Goal: Find specific page/section: Find specific page/section

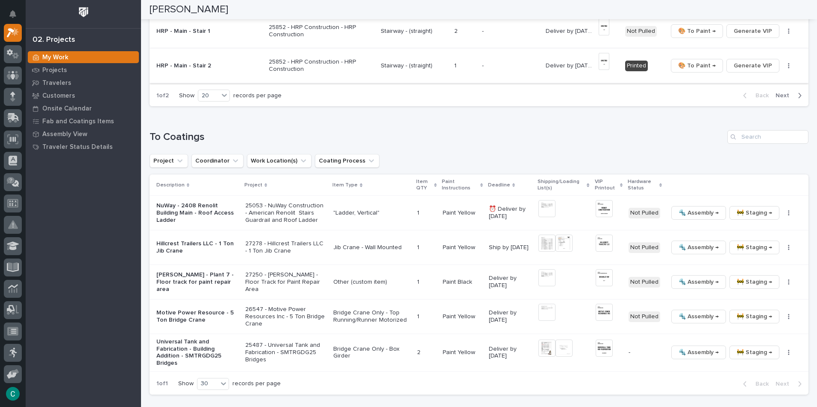
scroll to position [860, 0]
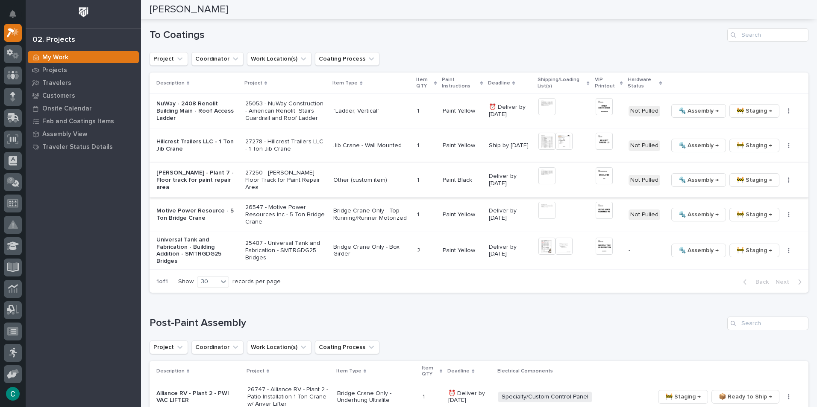
click at [540, 168] on img at bounding box center [546, 175] width 17 height 17
click at [544, 174] on img at bounding box center [546, 175] width 17 height 17
click at [602, 102] on img at bounding box center [603, 106] width 17 height 17
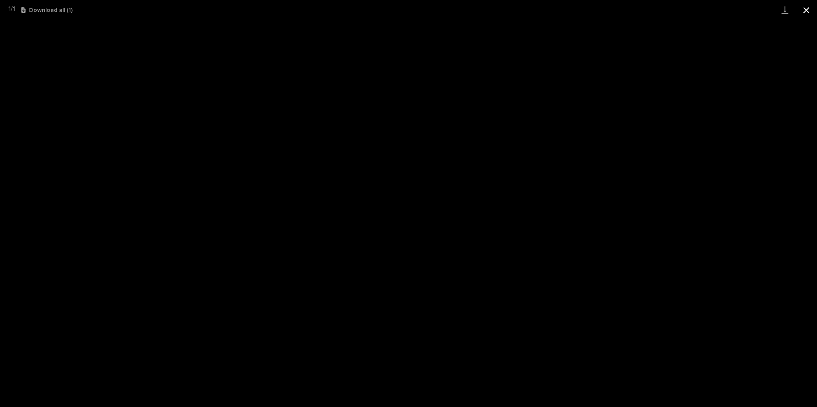
click at [810, 12] on button "Close gallery" at bounding box center [805, 10] width 21 height 20
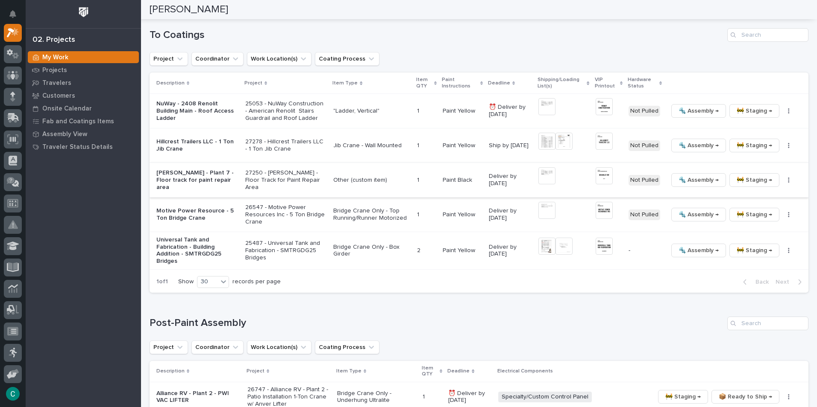
click at [597, 171] on img at bounding box center [603, 175] width 17 height 17
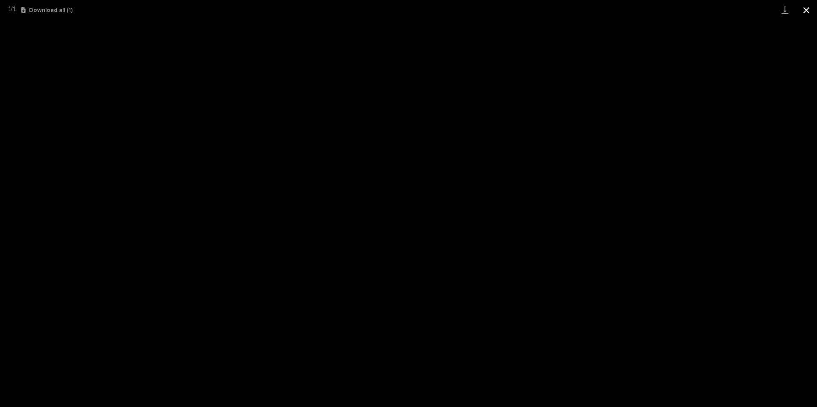
click at [812, 10] on button "Close gallery" at bounding box center [805, 10] width 21 height 20
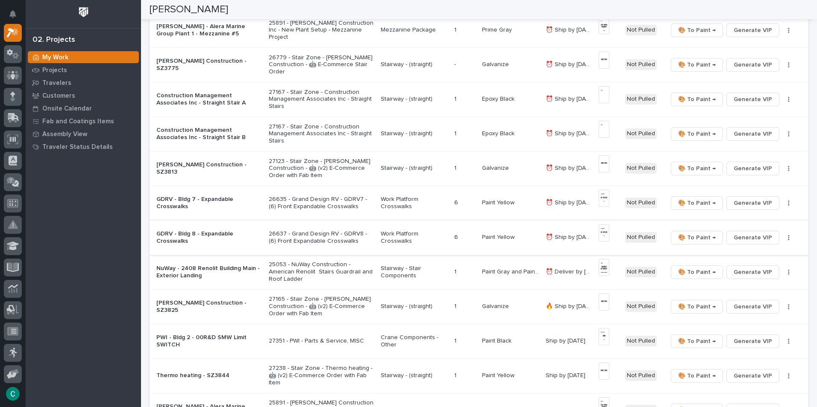
scroll to position [151, 0]
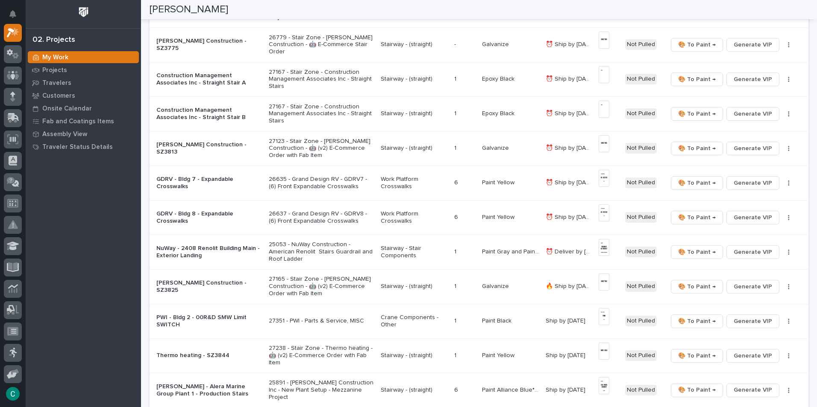
click at [390, 249] on p "Stairway - Stair Components" at bounding box center [414, 252] width 67 height 15
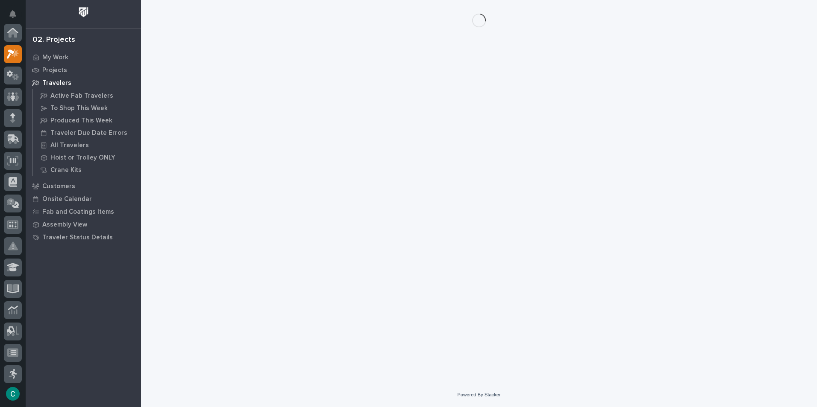
scroll to position [21, 0]
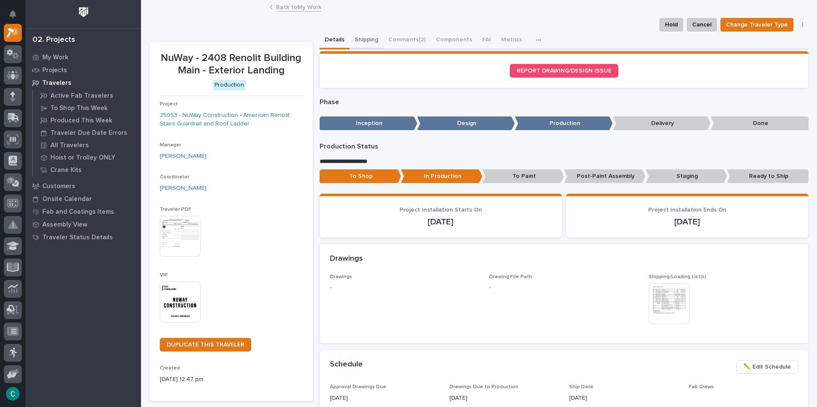
click at [361, 39] on button "Shipping" at bounding box center [366, 41] width 34 height 18
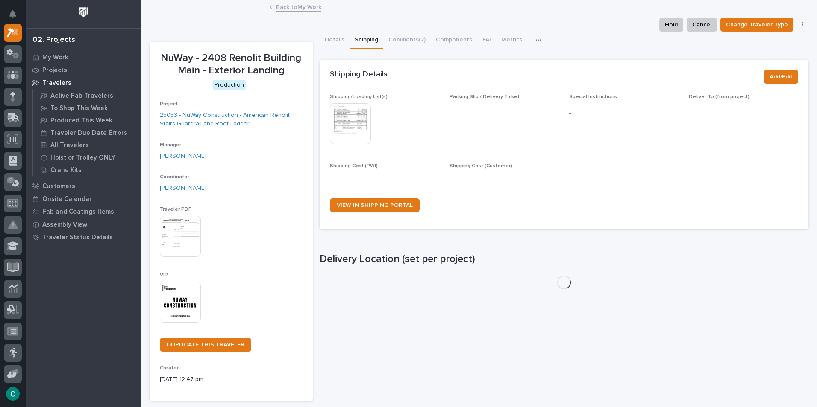
click at [354, 118] on img at bounding box center [350, 123] width 41 height 41
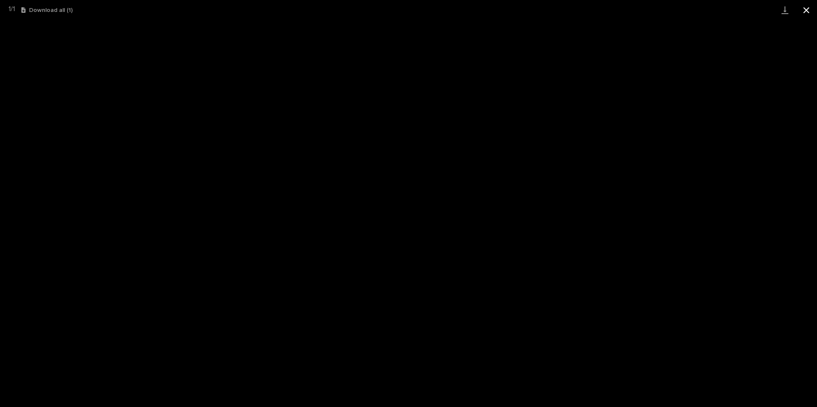
click at [809, 9] on button "Close gallery" at bounding box center [805, 10] width 21 height 20
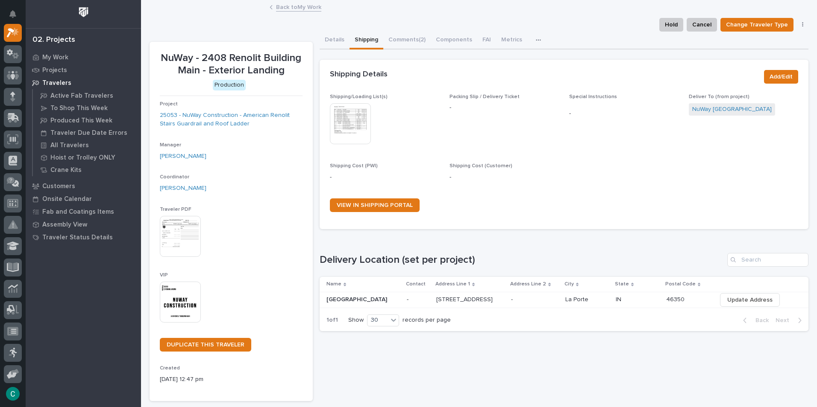
click at [314, 4] on link "Back to My Work" at bounding box center [298, 7] width 45 height 10
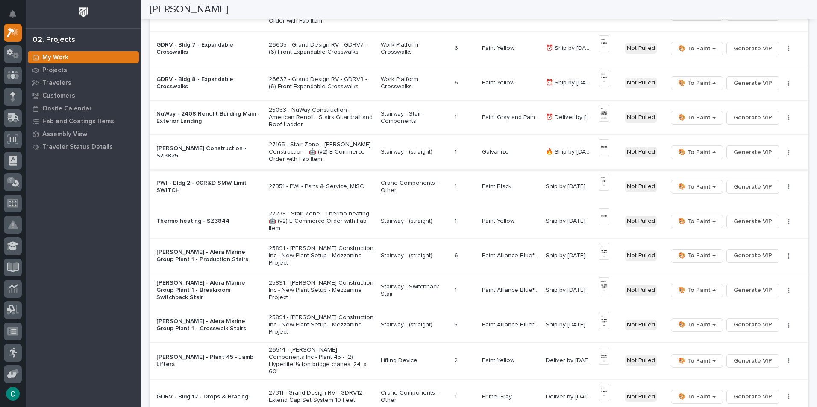
scroll to position [299, 0]
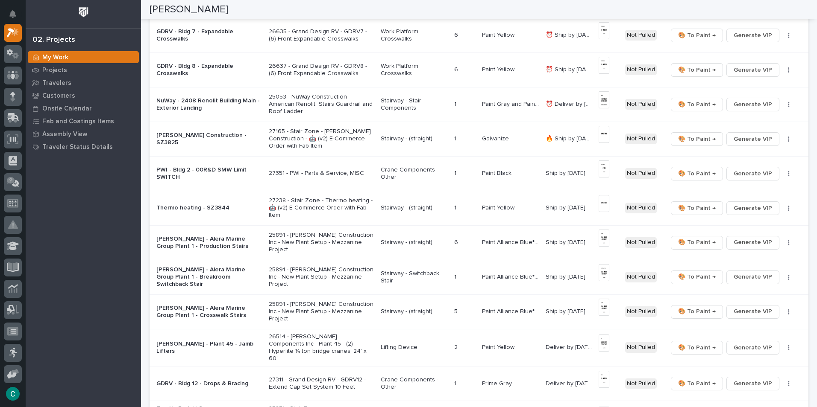
click at [410, 172] on p "Crane Components - Other" at bounding box center [414, 174] width 67 height 15
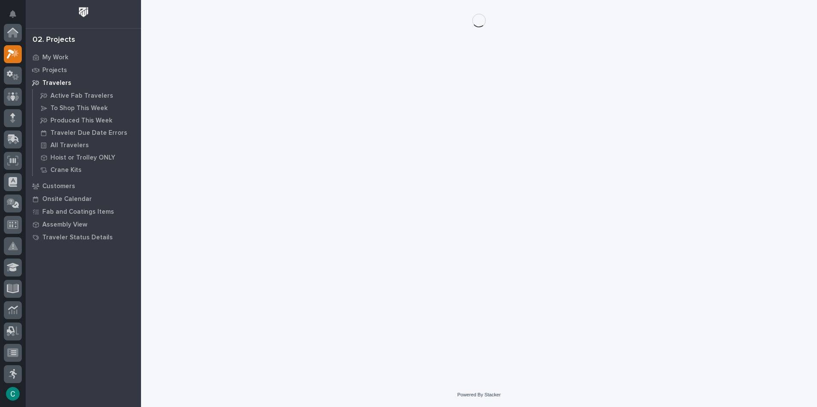
scroll to position [21, 0]
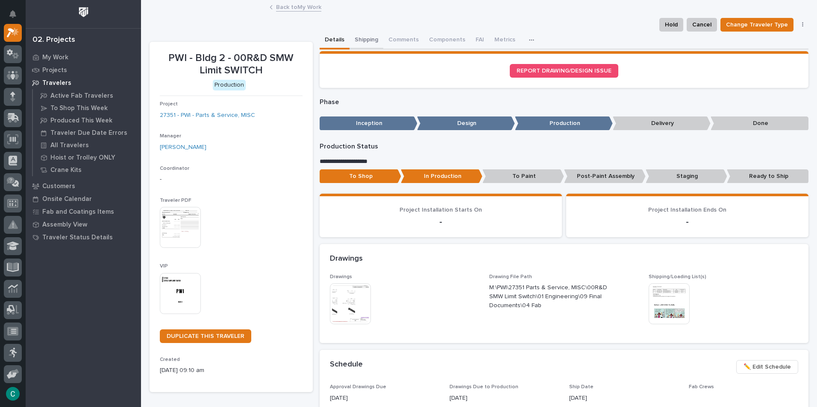
click at [360, 35] on button "Shipping" at bounding box center [366, 41] width 34 height 18
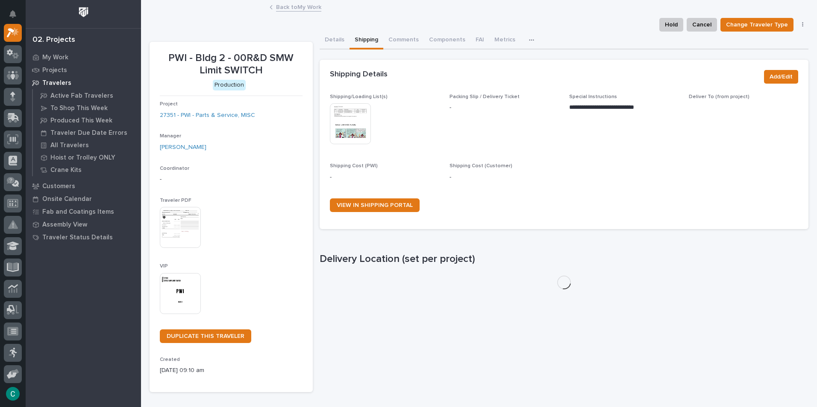
click at [353, 128] on img at bounding box center [350, 123] width 41 height 41
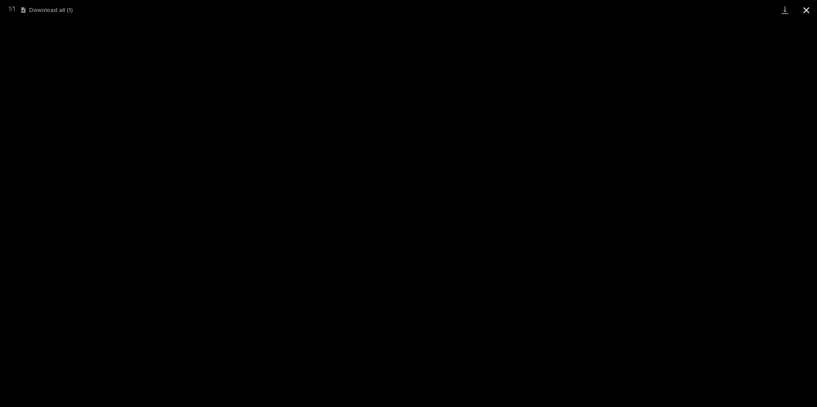
drag, startPoint x: 806, startPoint y: 6, endPoint x: 803, endPoint y: 15, distance: 9.5
click at [806, 6] on button "Close gallery" at bounding box center [805, 10] width 21 height 20
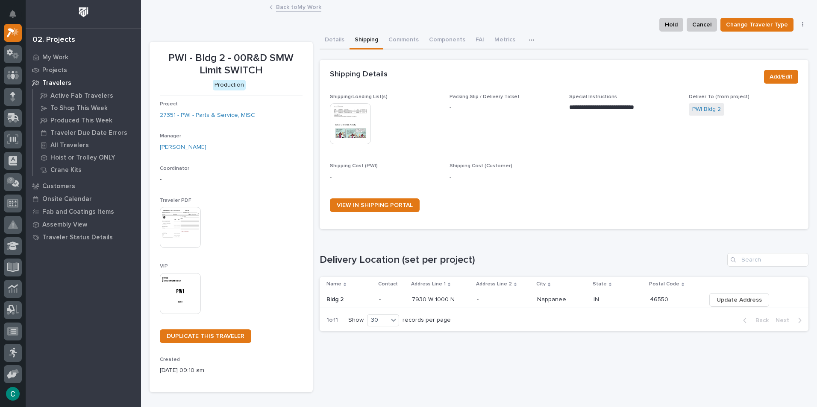
click at [308, 8] on link "Back to My Work" at bounding box center [298, 7] width 45 height 10
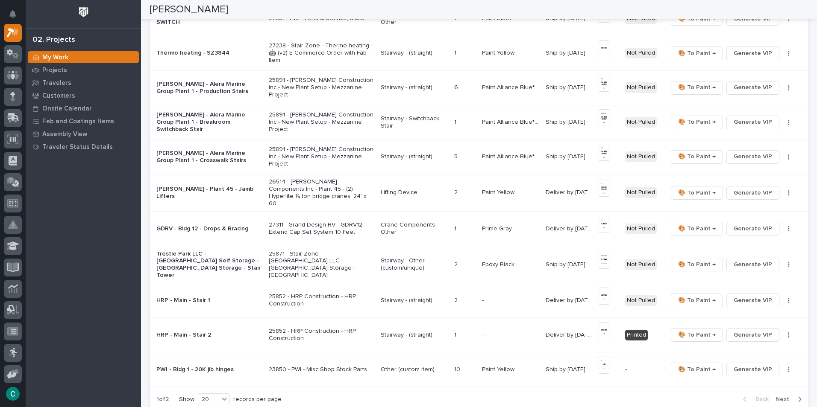
scroll to position [470, 0]
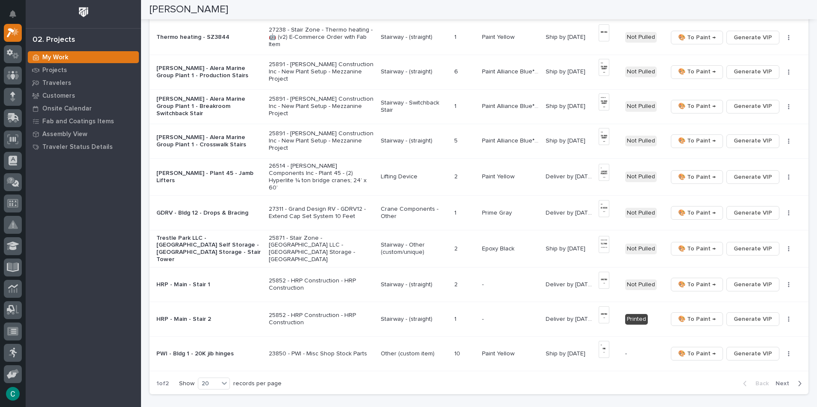
click at [384, 176] on p "Lifting Device" at bounding box center [414, 176] width 67 height 7
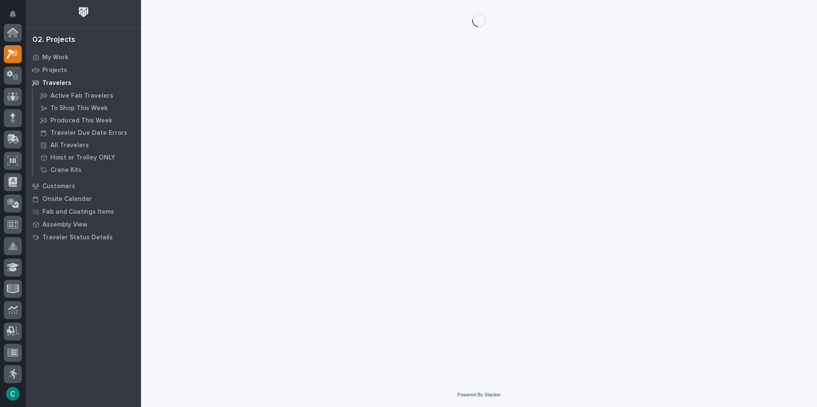
scroll to position [21, 0]
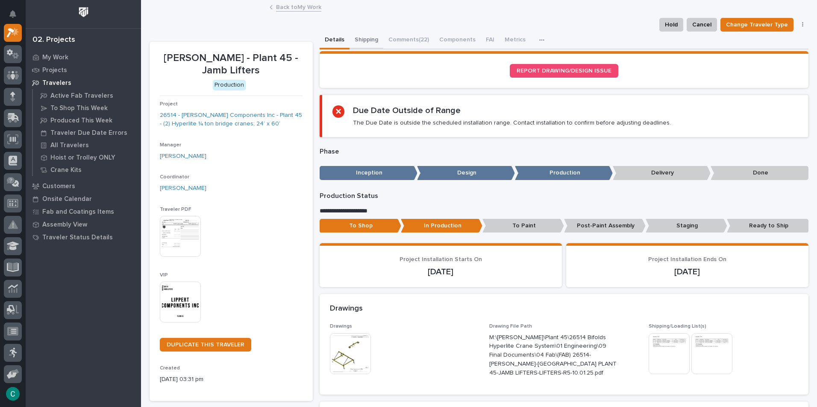
click at [359, 39] on button "Shipping" at bounding box center [366, 41] width 34 height 18
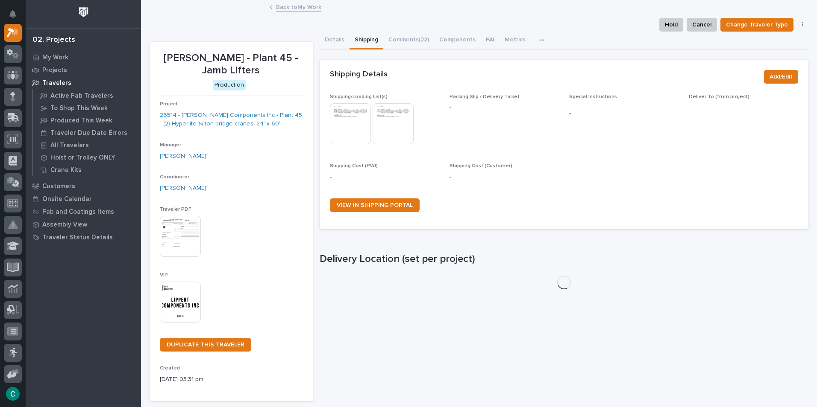
click at [345, 112] on img at bounding box center [350, 123] width 41 height 41
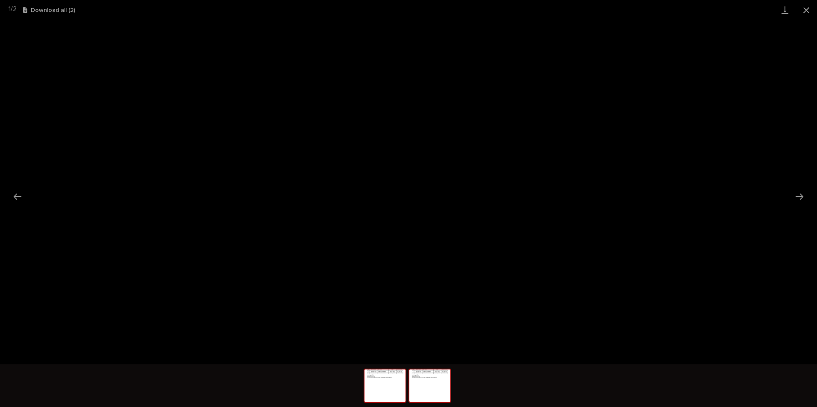
click at [435, 386] on img at bounding box center [429, 386] width 41 height 32
click at [806, 9] on button "Close gallery" at bounding box center [805, 10] width 21 height 20
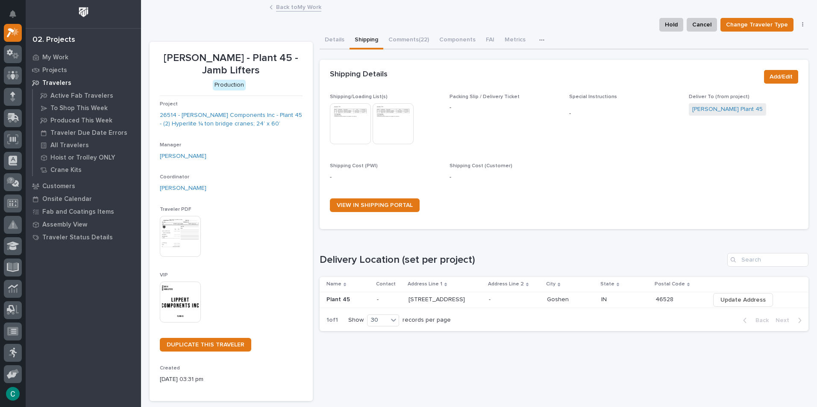
click at [305, 6] on link "Back to My Work" at bounding box center [298, 7] width 45 height 10
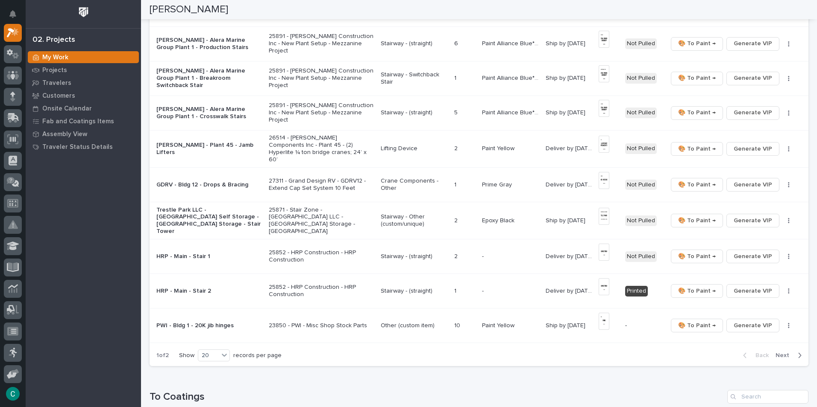
scroll to position [512, 0]
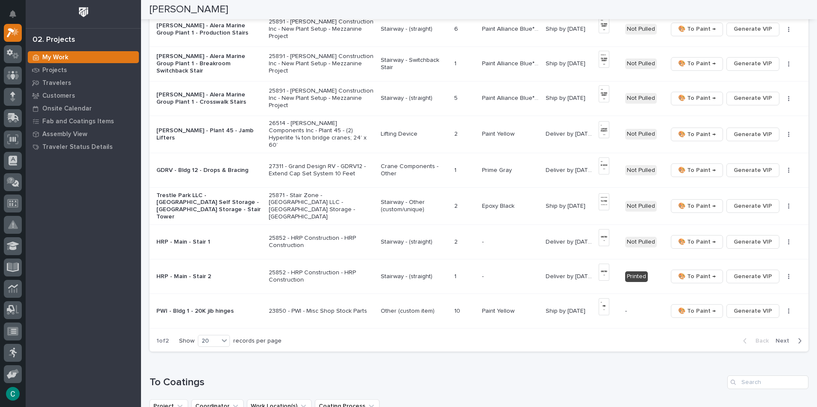
click at [389, 164] on p "Crane Components - Other" at bounding box center [414, 170] width 67 height 15
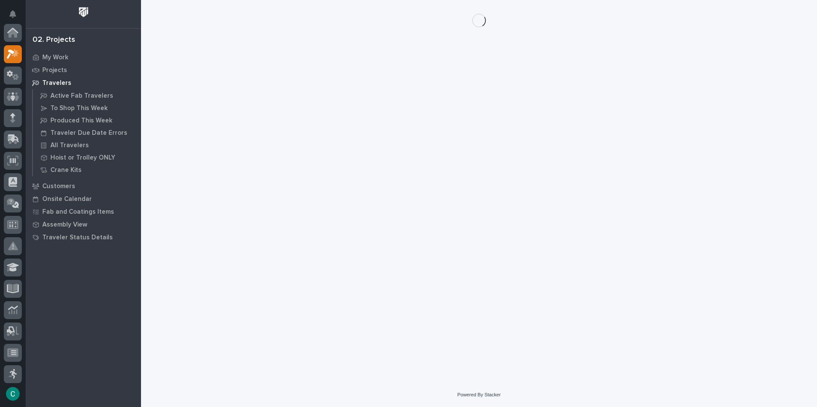
scroll to position [21, 0]
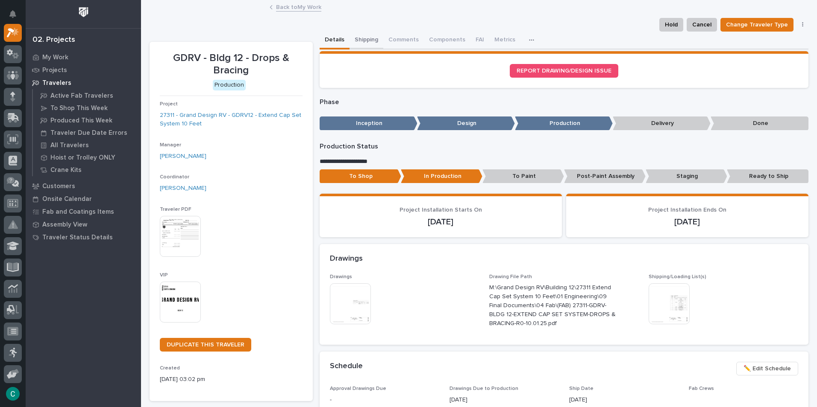
click at [353, 36] on button "Shipping" at bounding box center [366, 41] width 34 height 18
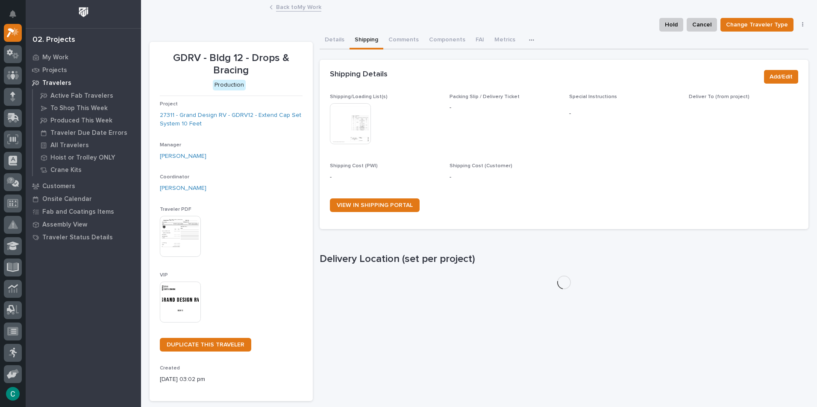
click at [348, 108] on img at bounding box center [350, 123] width 41 height 41
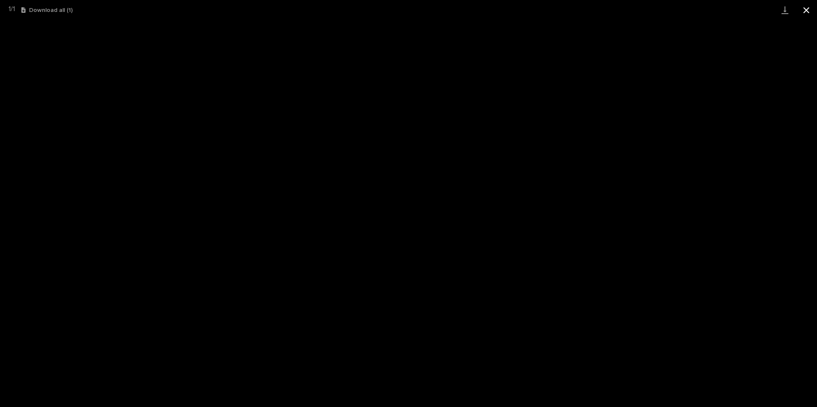
click at [809, 8] on button "Close gallery" at bounding box center [805, 10] width 21 height 20
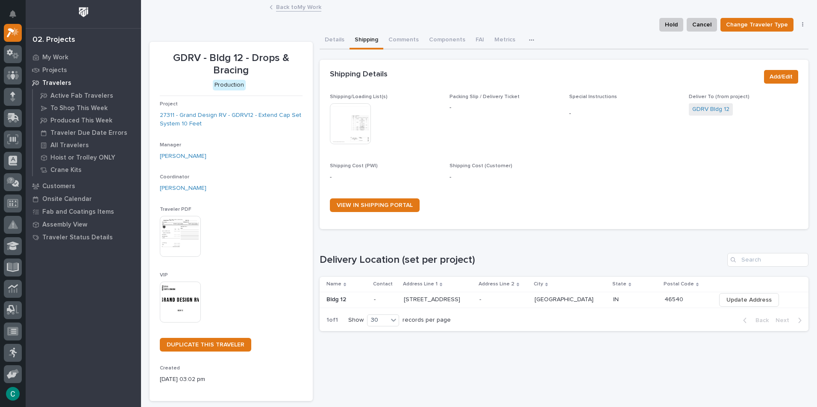
click at [291, 8] on link "Back to My Work" at bounding box center [298, 7] width 45 height 10
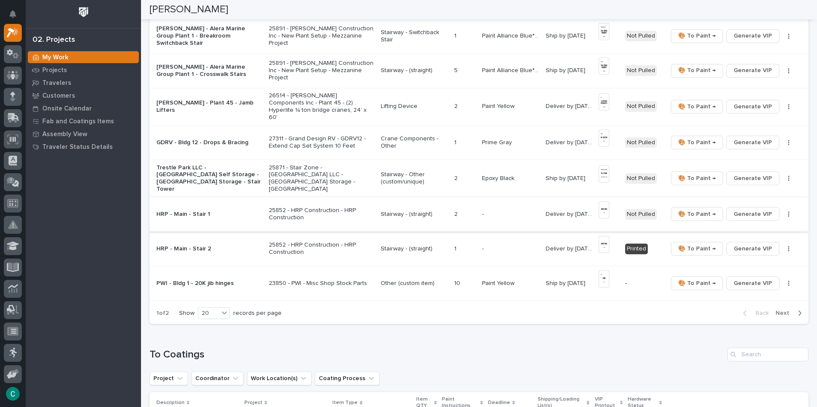
scroll to position [555, 0]
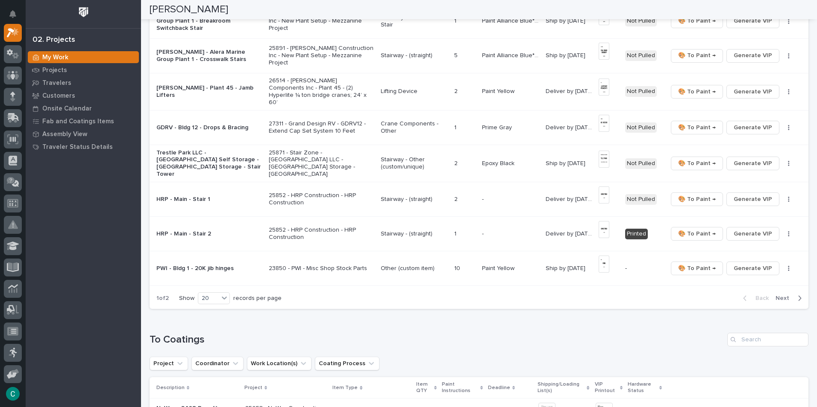
click at [797, 295] on icon "button" at bounding box center [799, 299] width 4 height 8
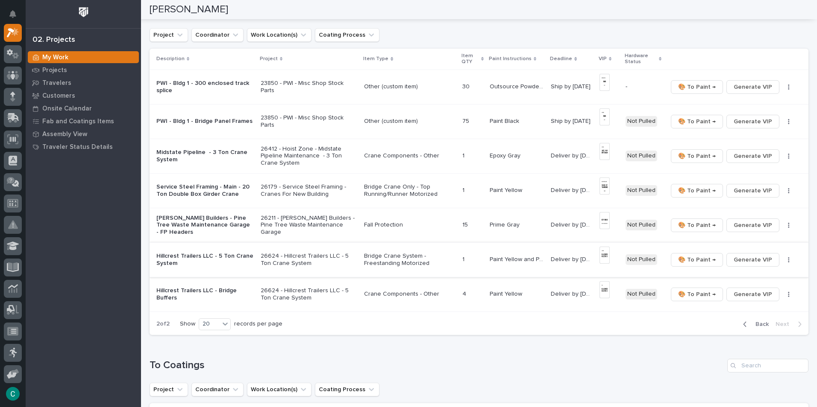
scroll to position [32, 0]
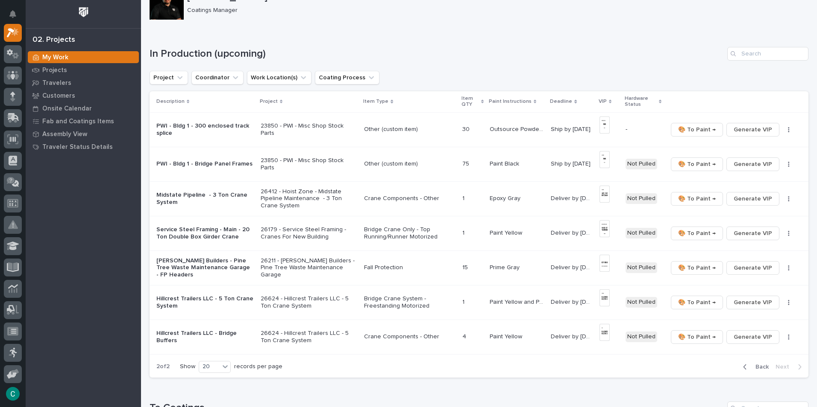
click at [752, 367] on span "Back" at bounding box center [759, 367] width 18 height 8
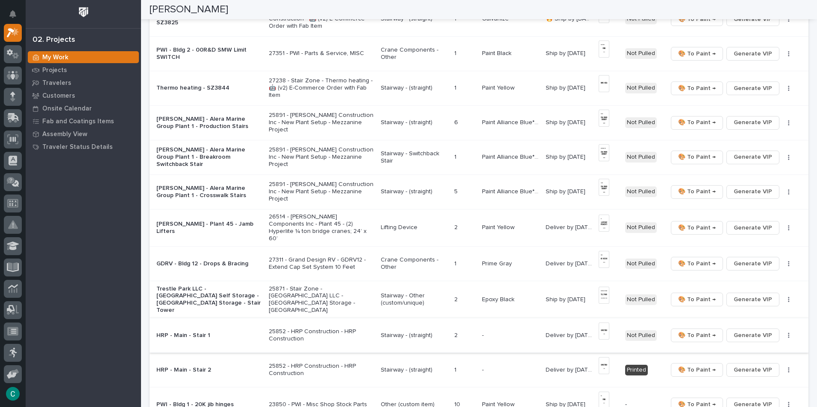
scroll to position [416, 0]
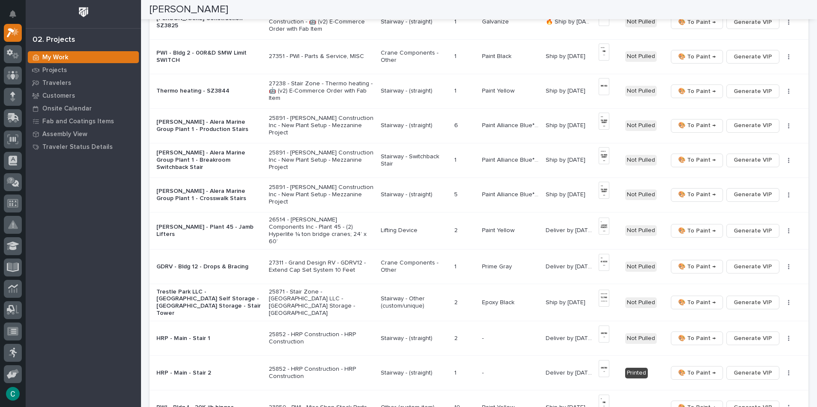
click at [410, 123] on p "Stairway - (straight)" at bounding box center [414, 125] width 67 height 7
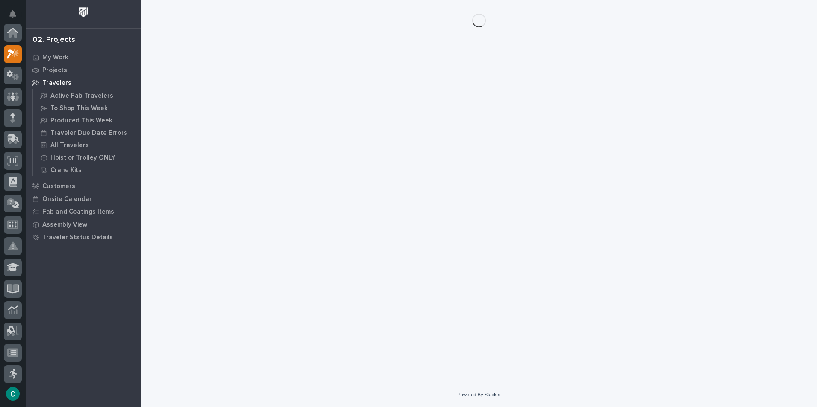
scroll to position [21, 0]
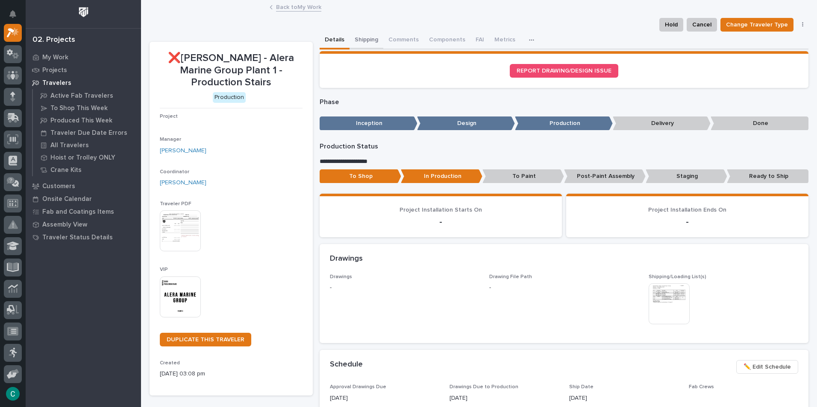
click at [357, 41] on button "Shipping" at bounding box center [366, 41] width 34 height 18
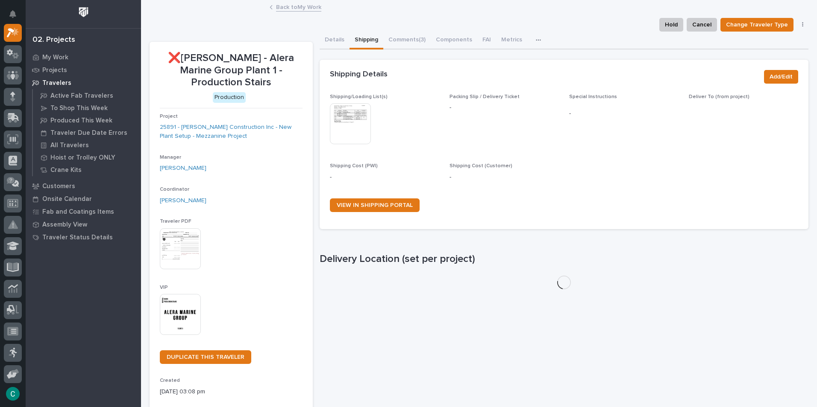
click at [346, 133] on img at bounding box center [350, 123] width 41 height 41
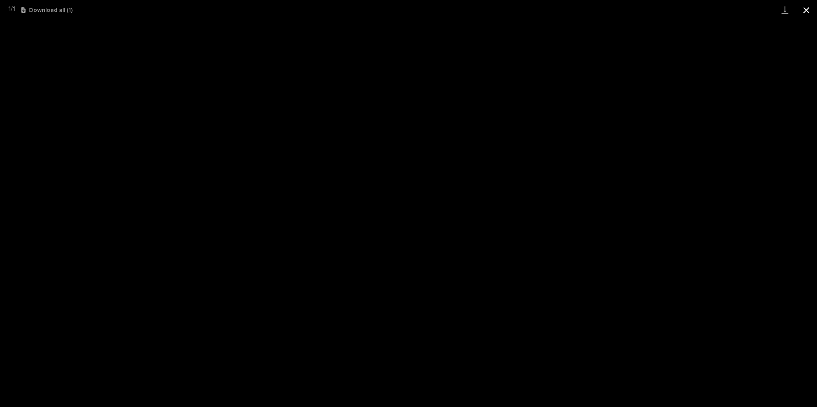
click at [809, 11] on button "Close gallery" at bounding box center [805, 10] width 21 height 20
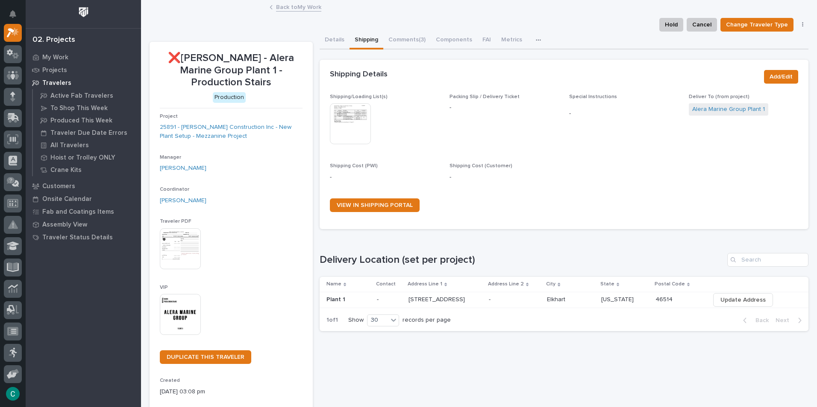
click at [302, 6] on link "Back to My Work" at bounding box center [298, 7] width 45 height 10
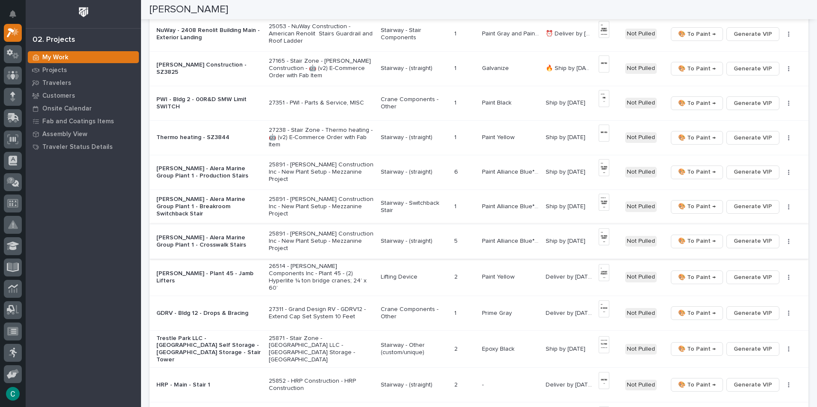
scroll to position [384, 0]
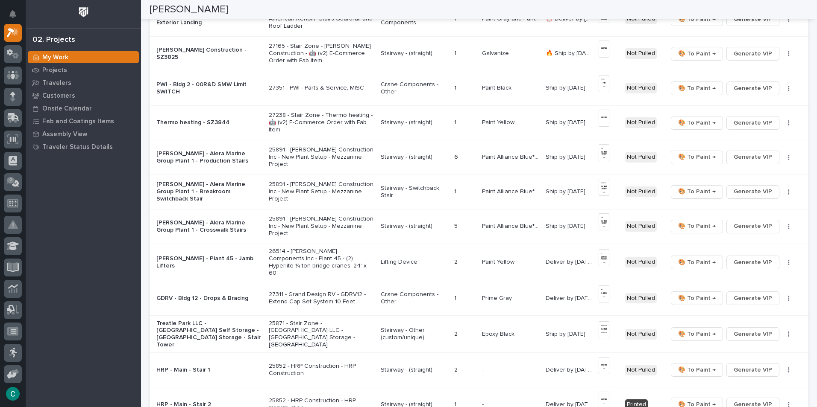
click at [406, 188] on p "Stairway - Switchback Stair" at bounding box center [414, 192] width 67 height 15
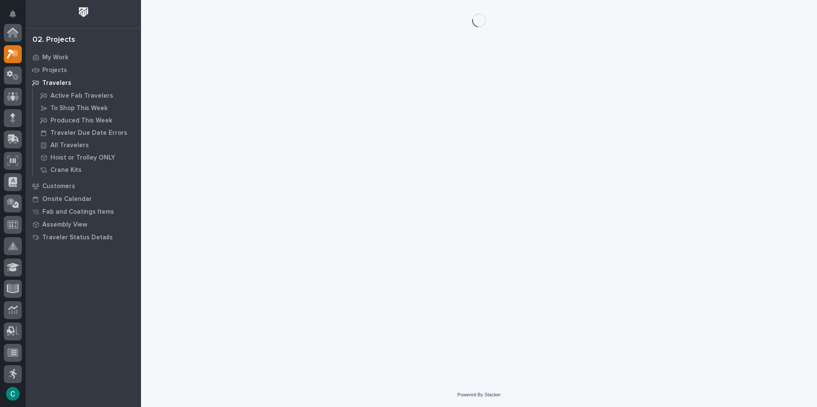
scroll to position [21, 0]
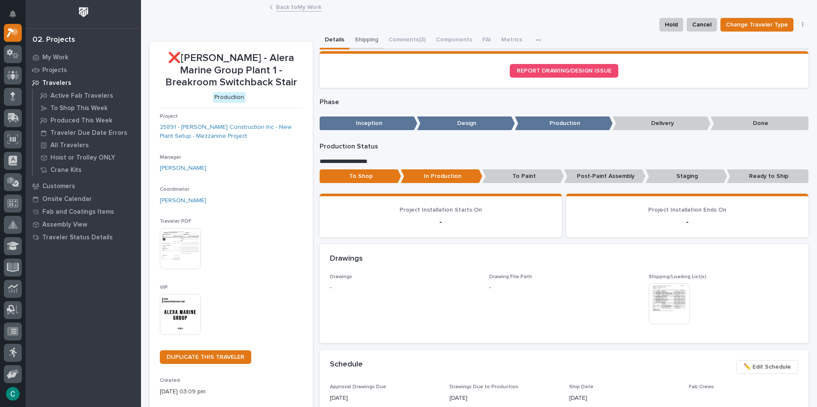
click at [361, 41] on button "Shipping" at bounding box center [366, 41] width 34 height 18
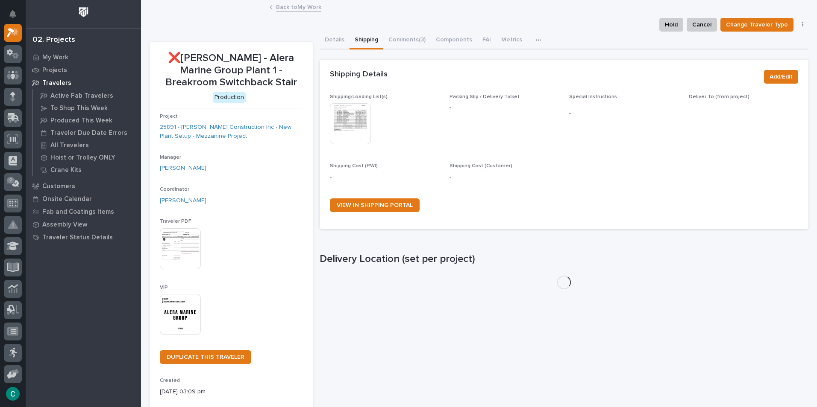
click at [348, 124] on img at bounding box center [350, 123] width 41 height 41
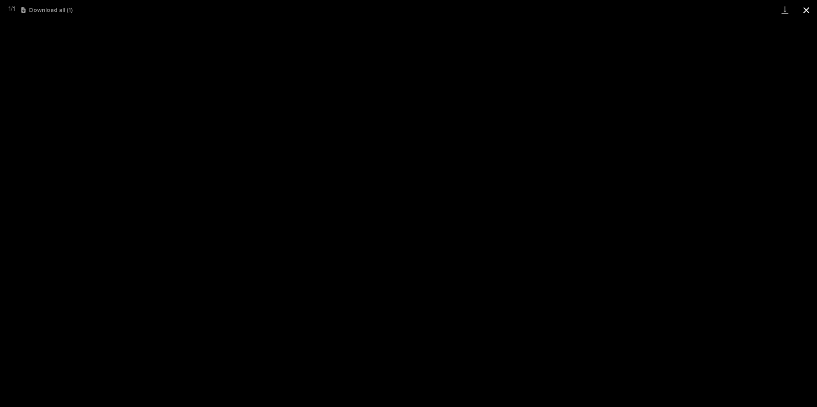
click at [807, 5] on button "Close gallery" at bounding box center [805, 10] width 21 height 20
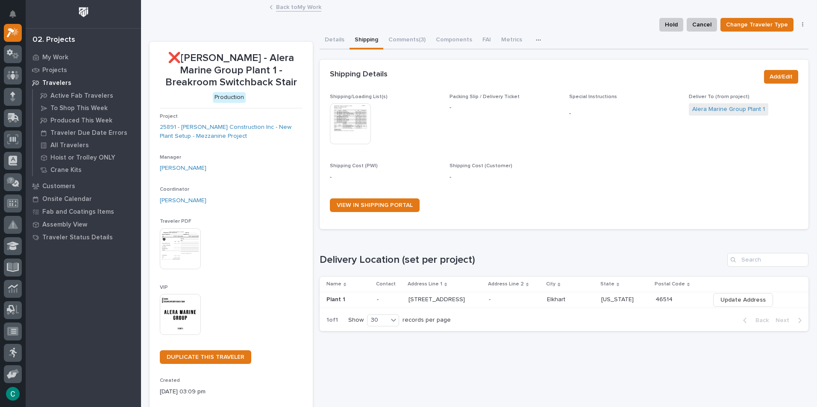
click at [289, 5] on link "Back to My Work" at bounding box center [298, 7] width 45 height 10
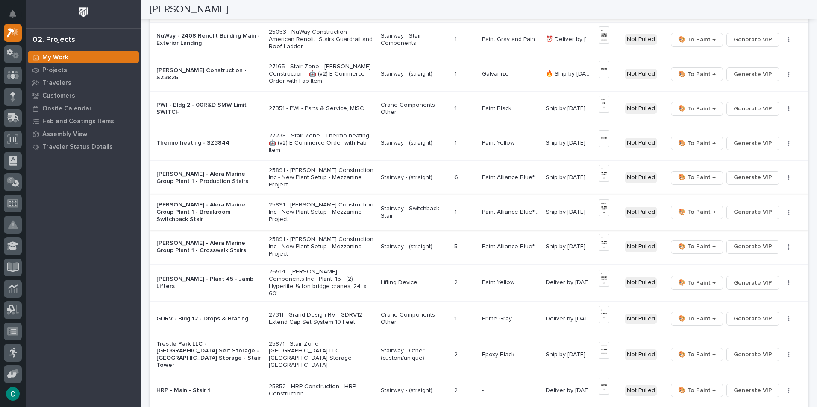
scroll to position [384, 0]
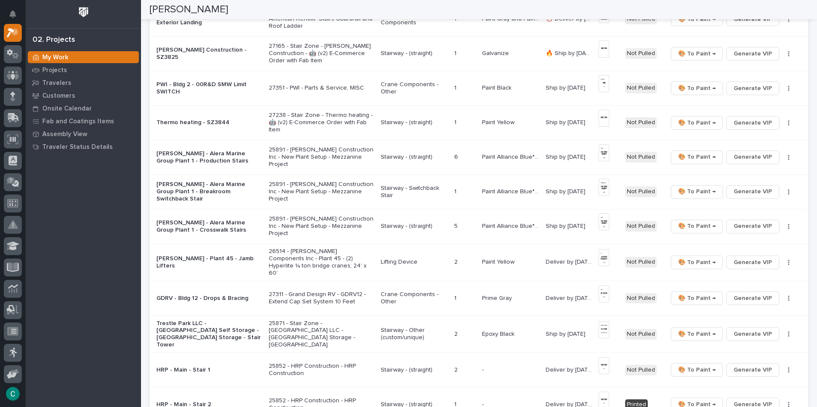
click at [416, 224] on p "Stairway - (straight)" at bounding box center [414, 226] width 67 height 7
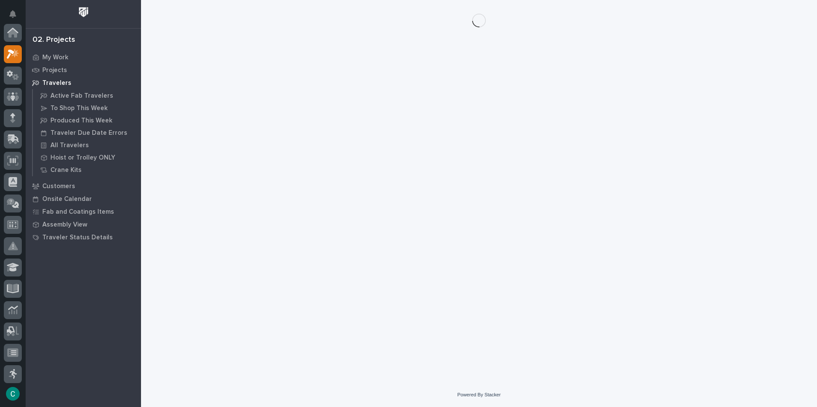
scroll to position [21, 0]
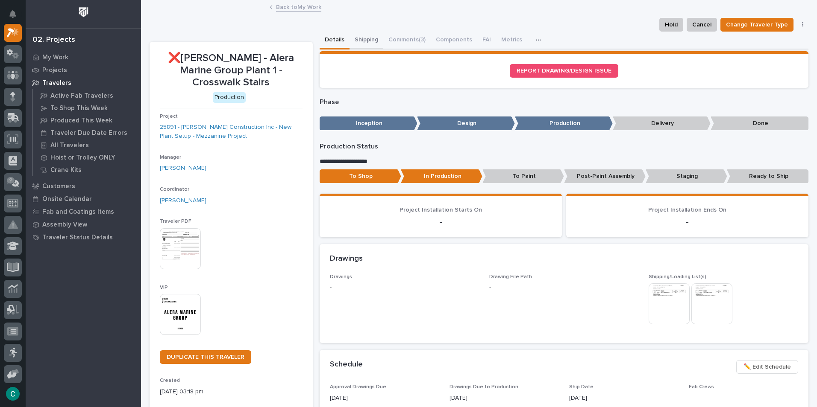
click at [372, 38] on button "Shipping" at bounding box center [366, 41] width 34 height 18
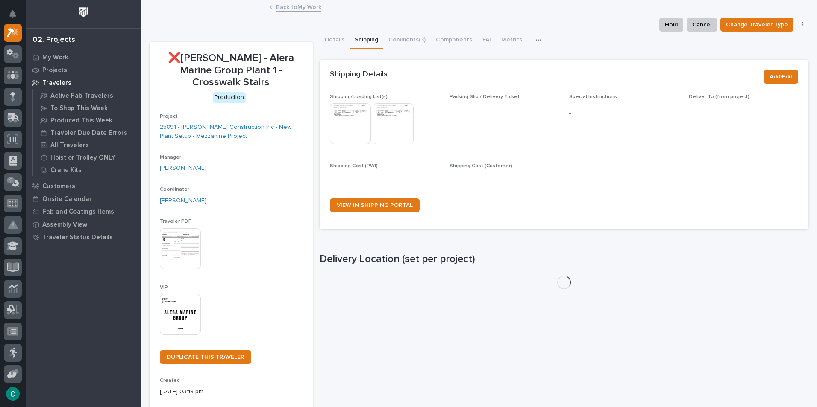
click at [357, 123] on img at bounding box center [350, 123] width 41 height 41
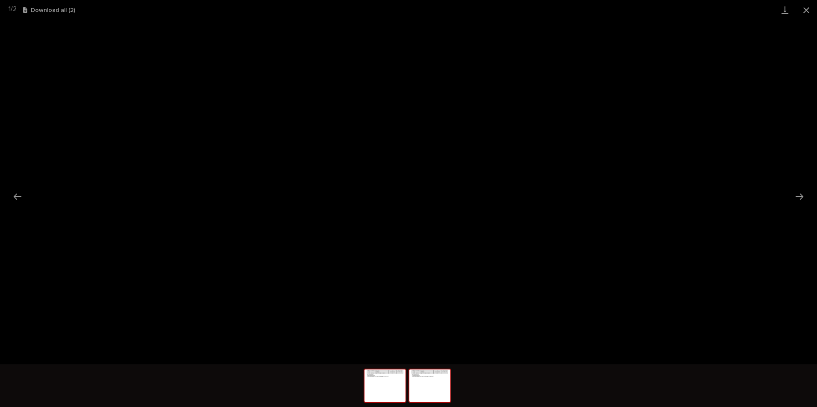
click at [423, 392] on img at bounding box center [429, 386] width 41 height 32
click at [812, 10] on button "Close gallery" at bounding box center [805, 10] width 21 height 20
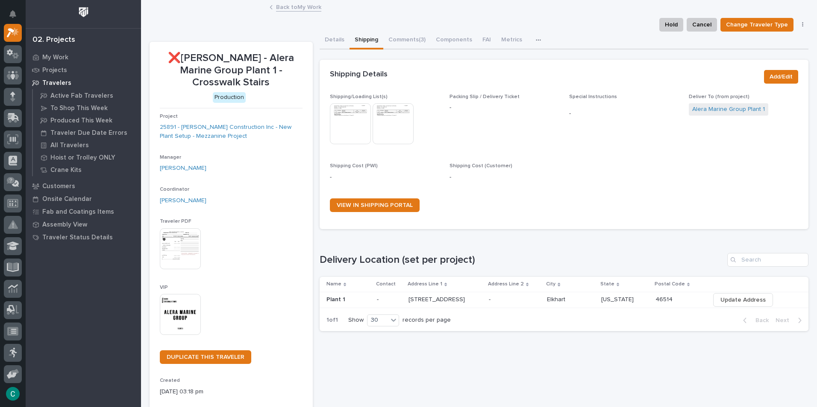
click at [292, 4] on link "Back to My Work" at bounding box center [298, 7] width 45 height 10
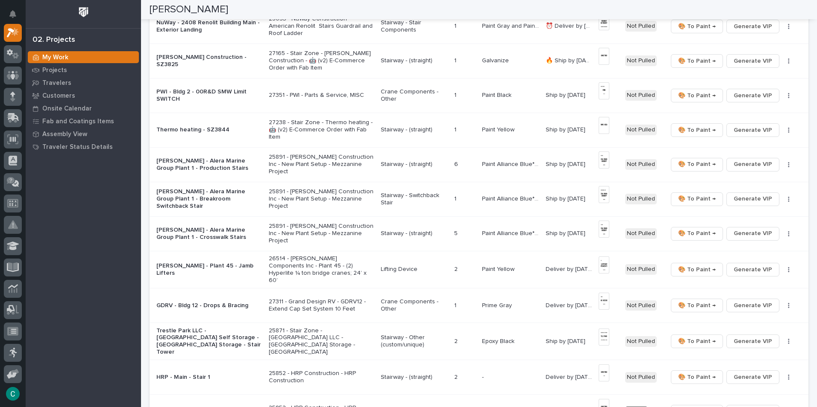
scroll to position [384, 0]
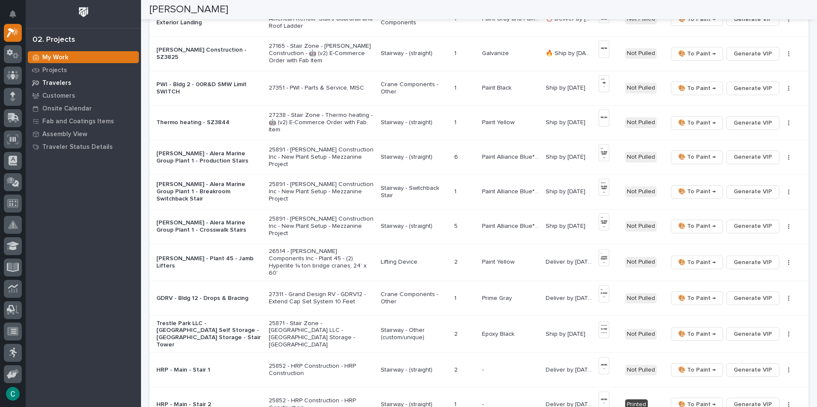
click at [63, 79] on div "Travelers" at bounding box center [83, 83] width 111 height 12
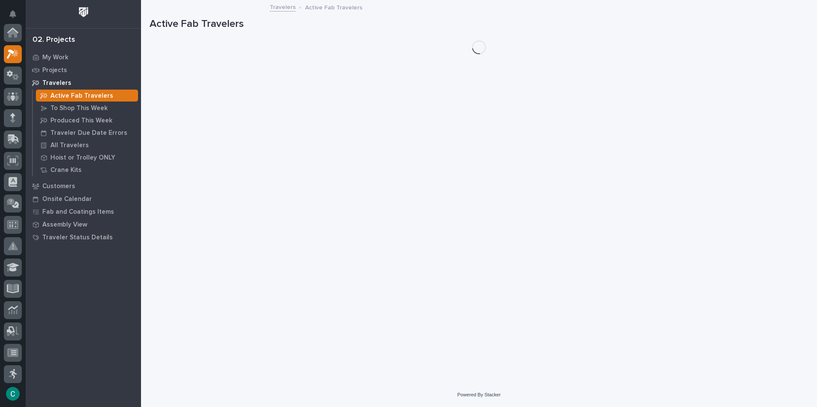
scroll to position [21, 0]
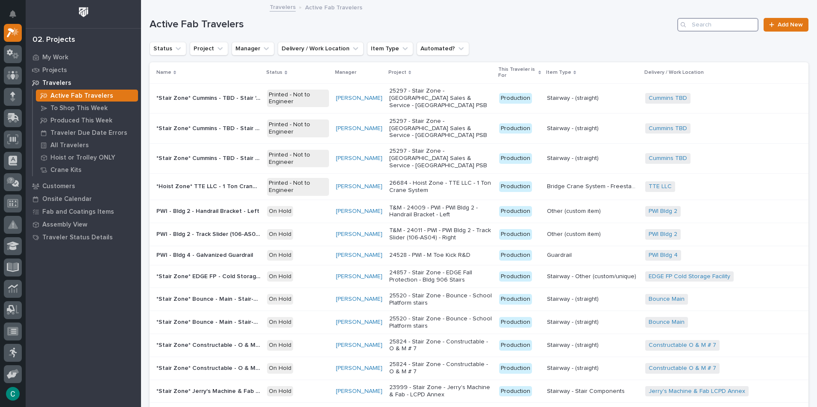
click at [705, 24] on input "Search" at bounding box center [717, 25] width 81 height 14
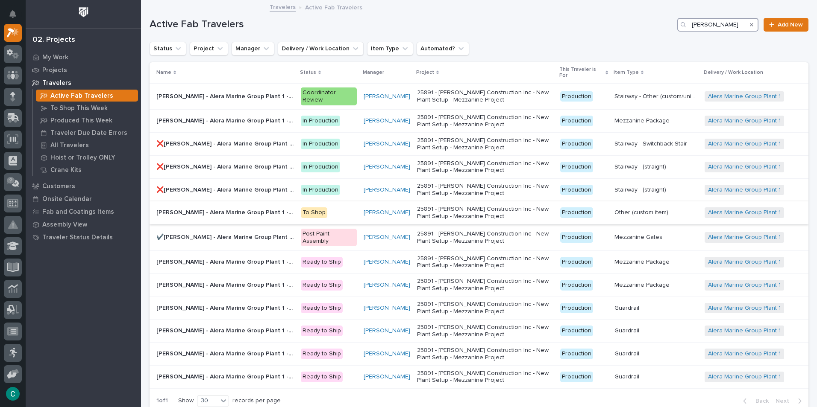
type input "[PERSON_NAME]"
click at [289, 208] on p "[PERSON_NAME] - Alera Marine Group Plant 1 - Crosswalks" at bounding box center [225, 212] width 139 height 9
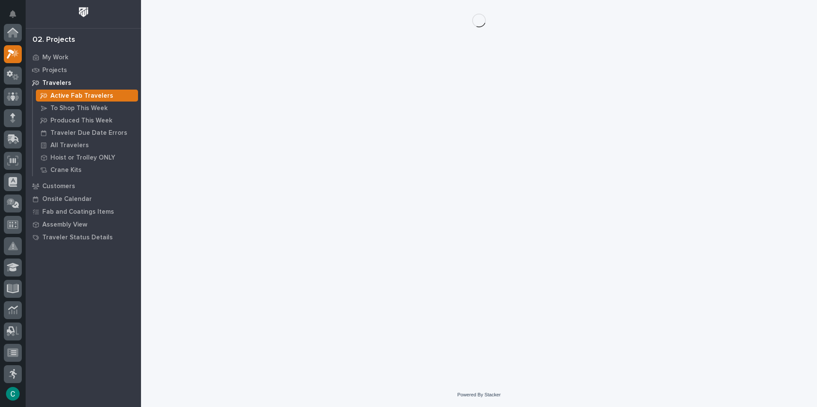
scroll to position [21, 0]
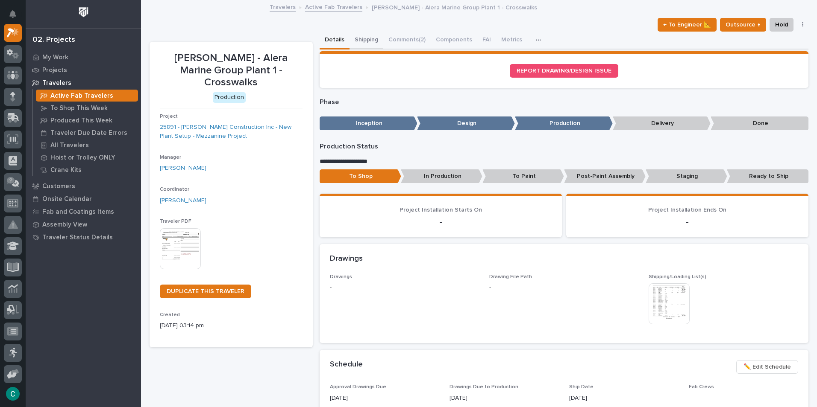
click at [365, 37] on button "Shipping" at bounding box center [366, 41] width 34 height 18
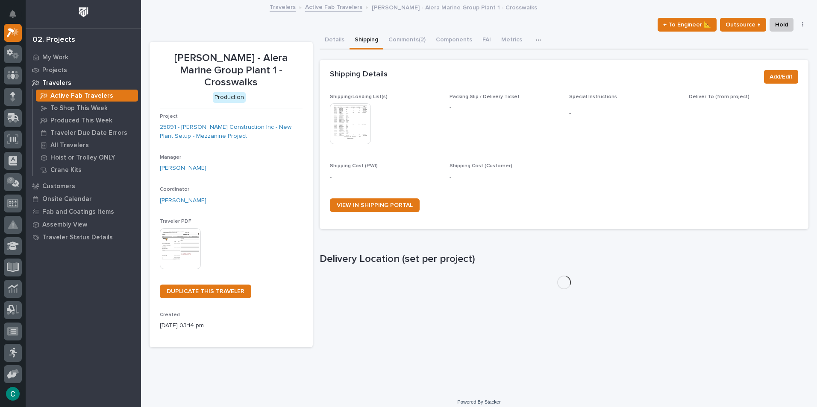
click at [352, 123] on img at bounding box center [350, 123] width 41 height 41
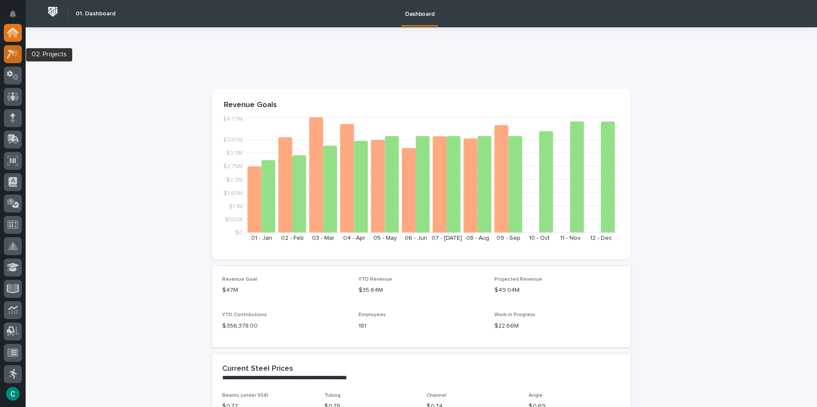
click at [13, 60] on div at bounding box center [13, 54] width 18 height 18
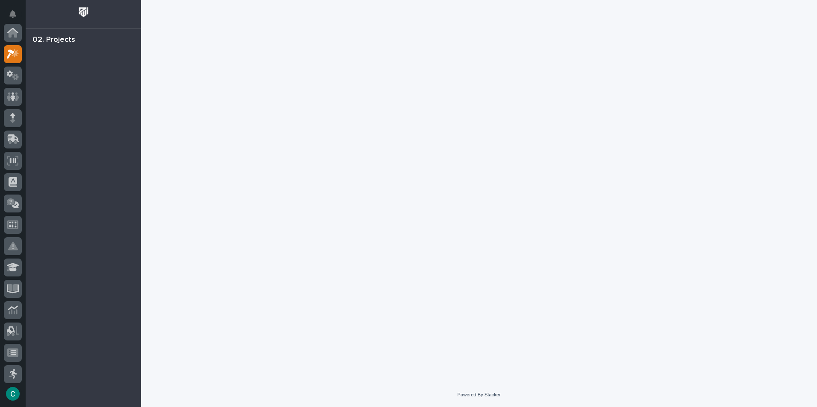
scroll to position [21, 0]
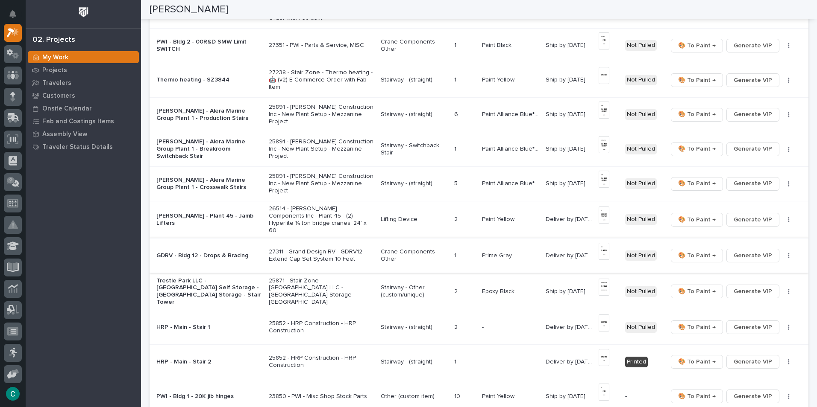
scroll to position [384, 0]
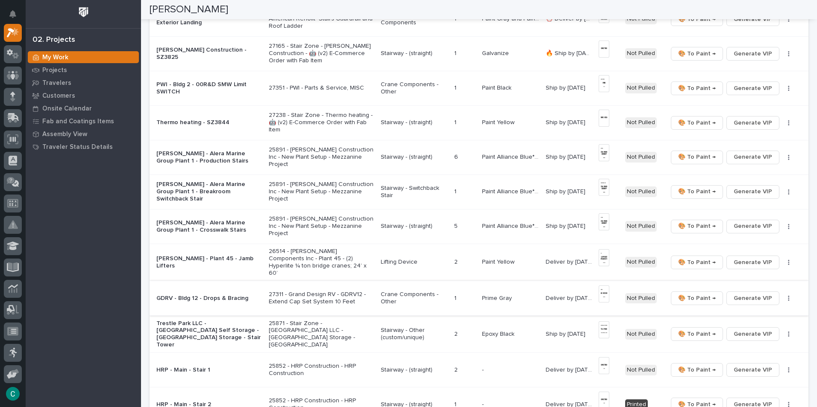
click at [404, 120] on p "Stairway - (straight)" at bounding box center [414, 122] width 67 height 7
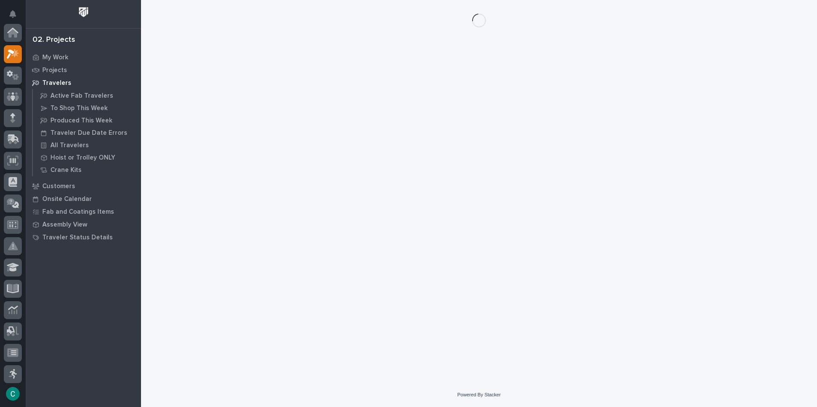
scroll to position [21, 0]
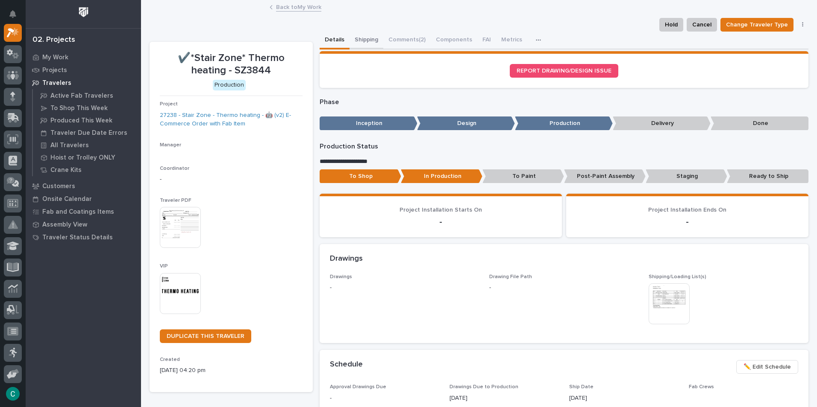
click at [363, 39] on button "Shipping" at bounding box center [366, 41] width 34 height 18
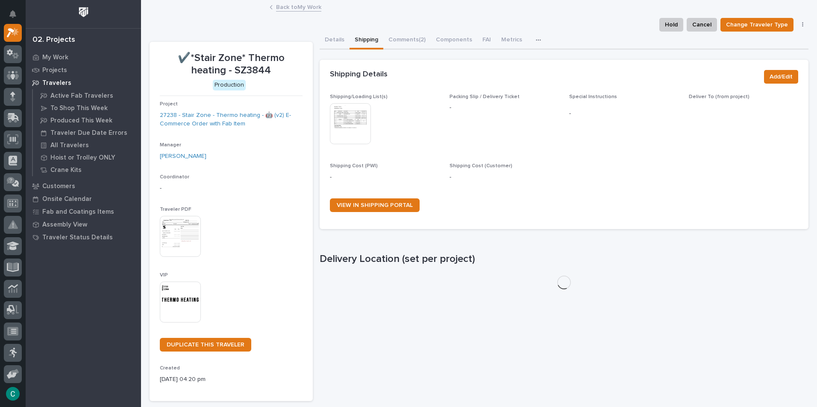
click at [357, 127] on img at bounding box center [350, 123] width 41 height 41
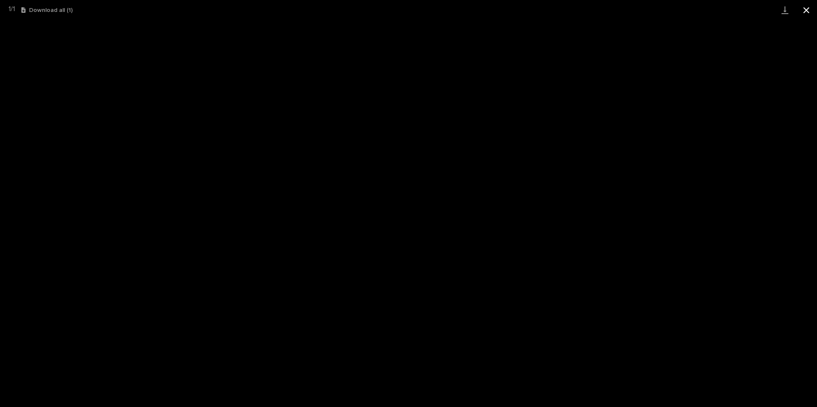
click at [802, 6] on button "Close gallery" at bounding box center [805, 10] width 21 height 20
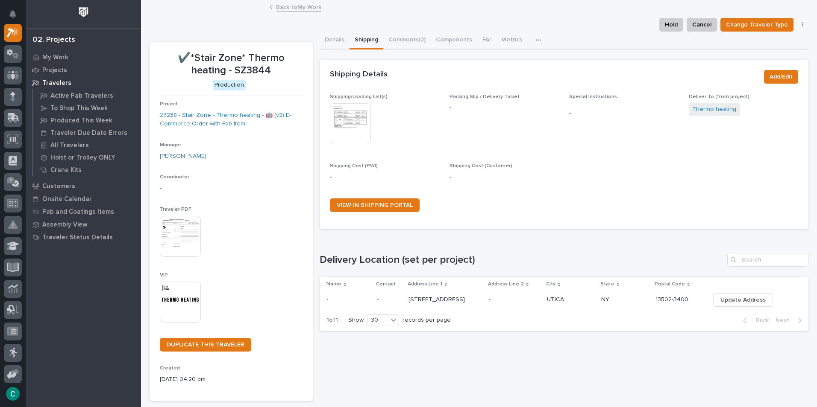
click at [301, 9] on link "Back to My Work" at bounding box center [298, 7] width 45 height 10
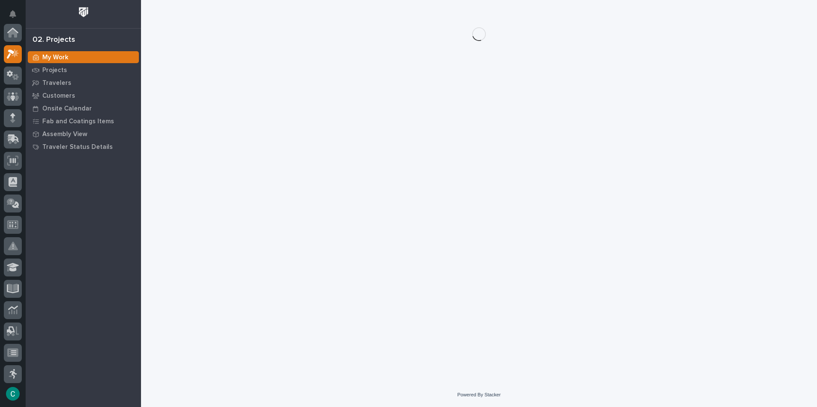
scroll to position [21, 0]
